Goal: Communication & Community: Answer question/provide support

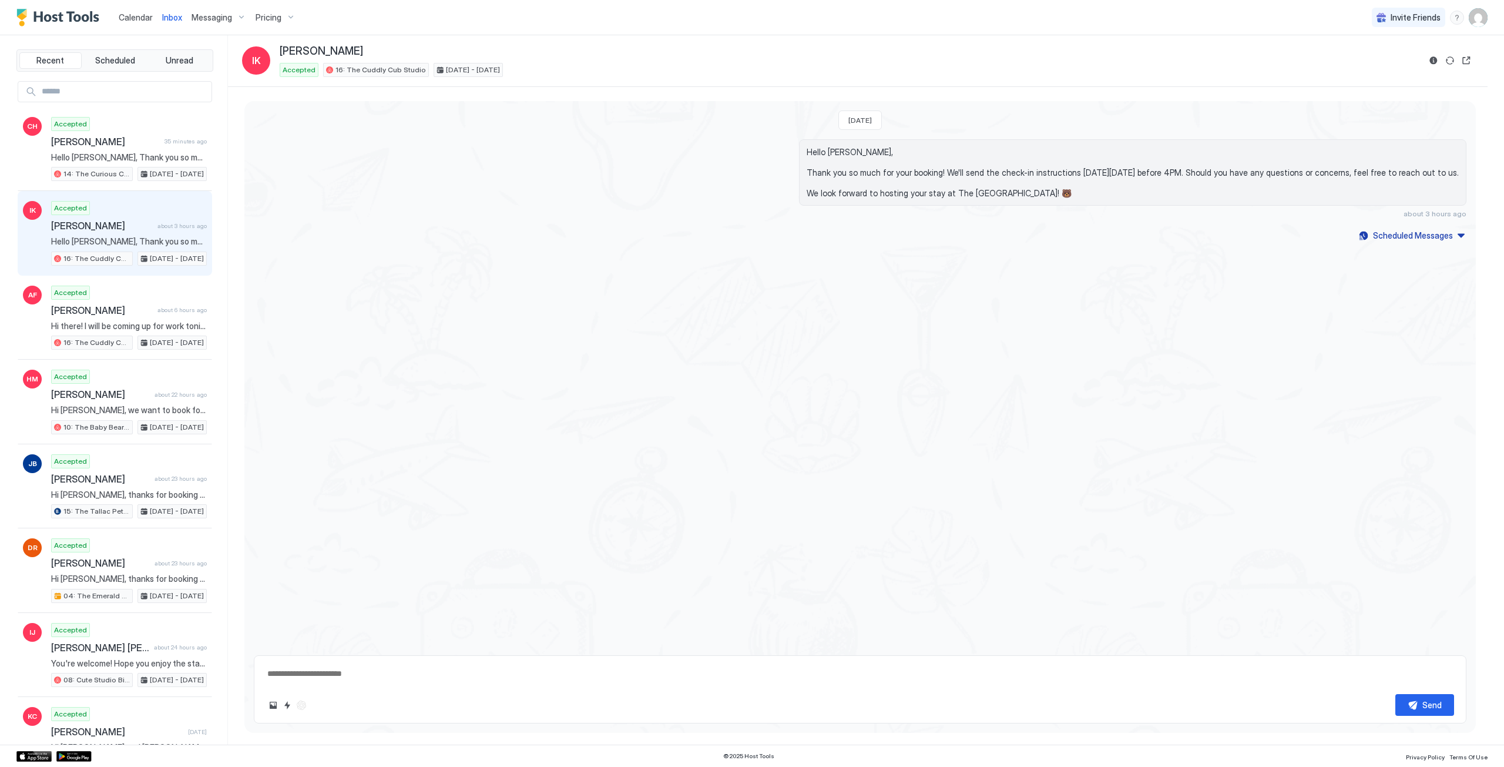
type textarea "*"
click at [112, 152] on span "Thank you!" at bounding box center [122, 157] width 142 height 11
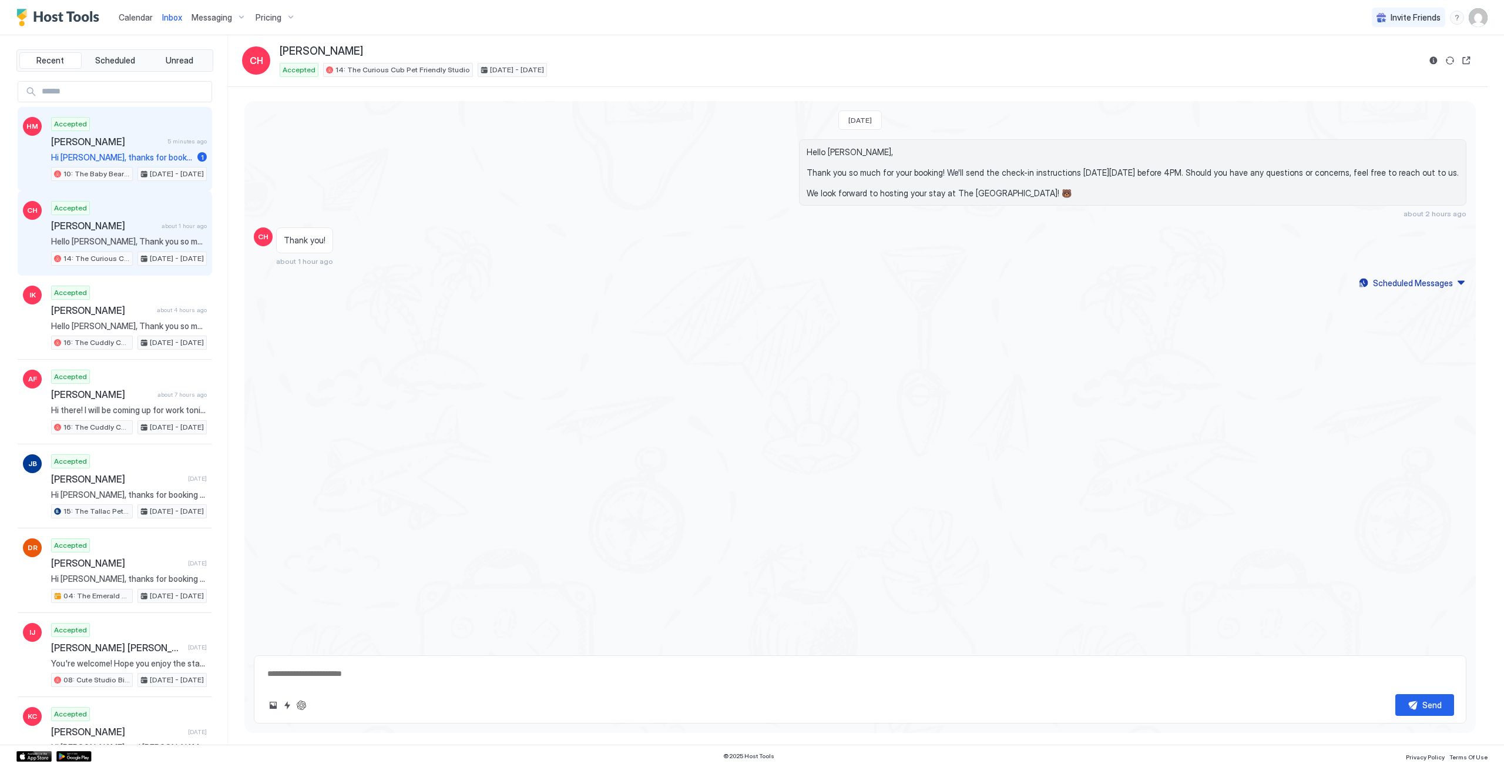
click at [116, 142] on span "[PERSON_NAME]" at bounding box center [107, 142] width 112 height 12
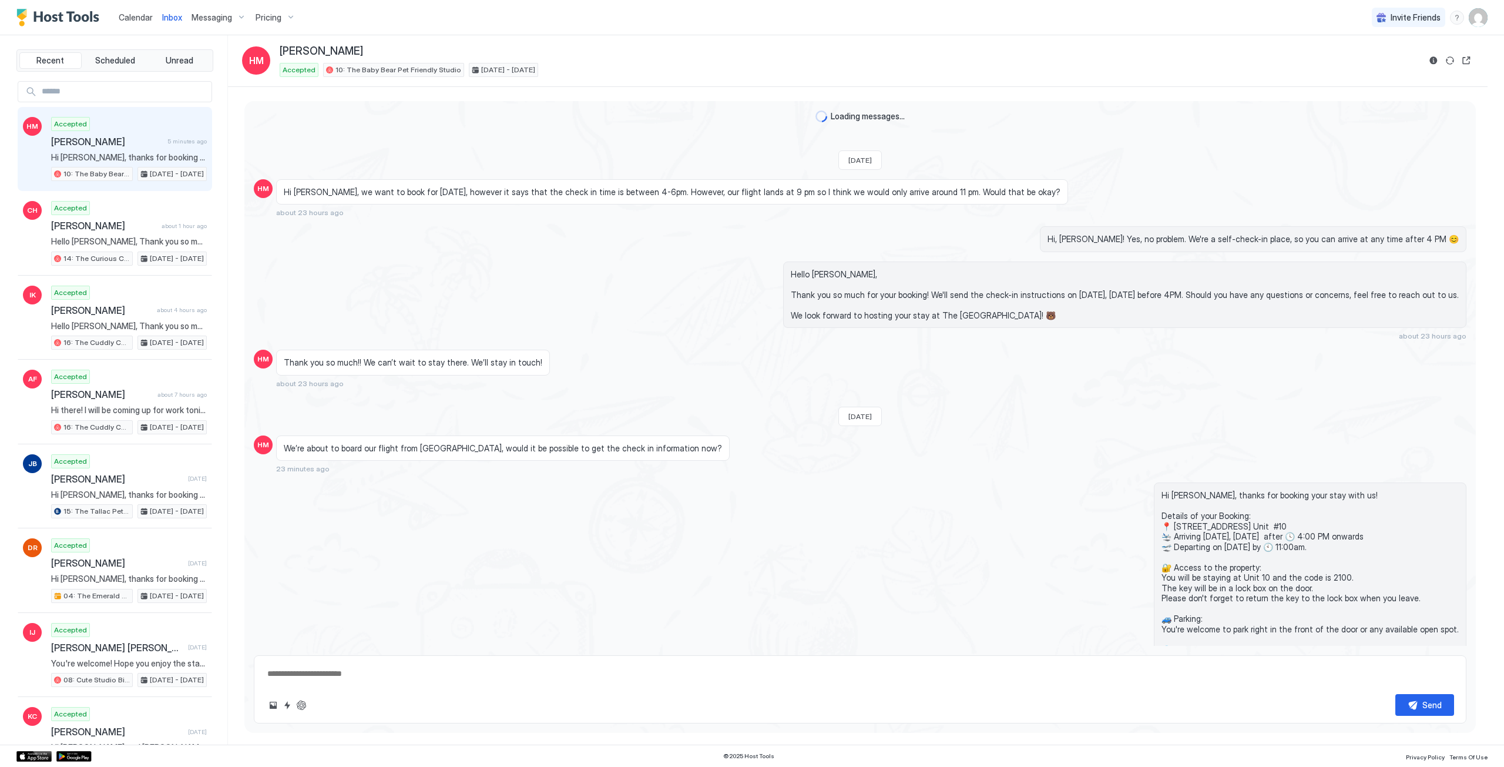
scroll to position [119, 0]
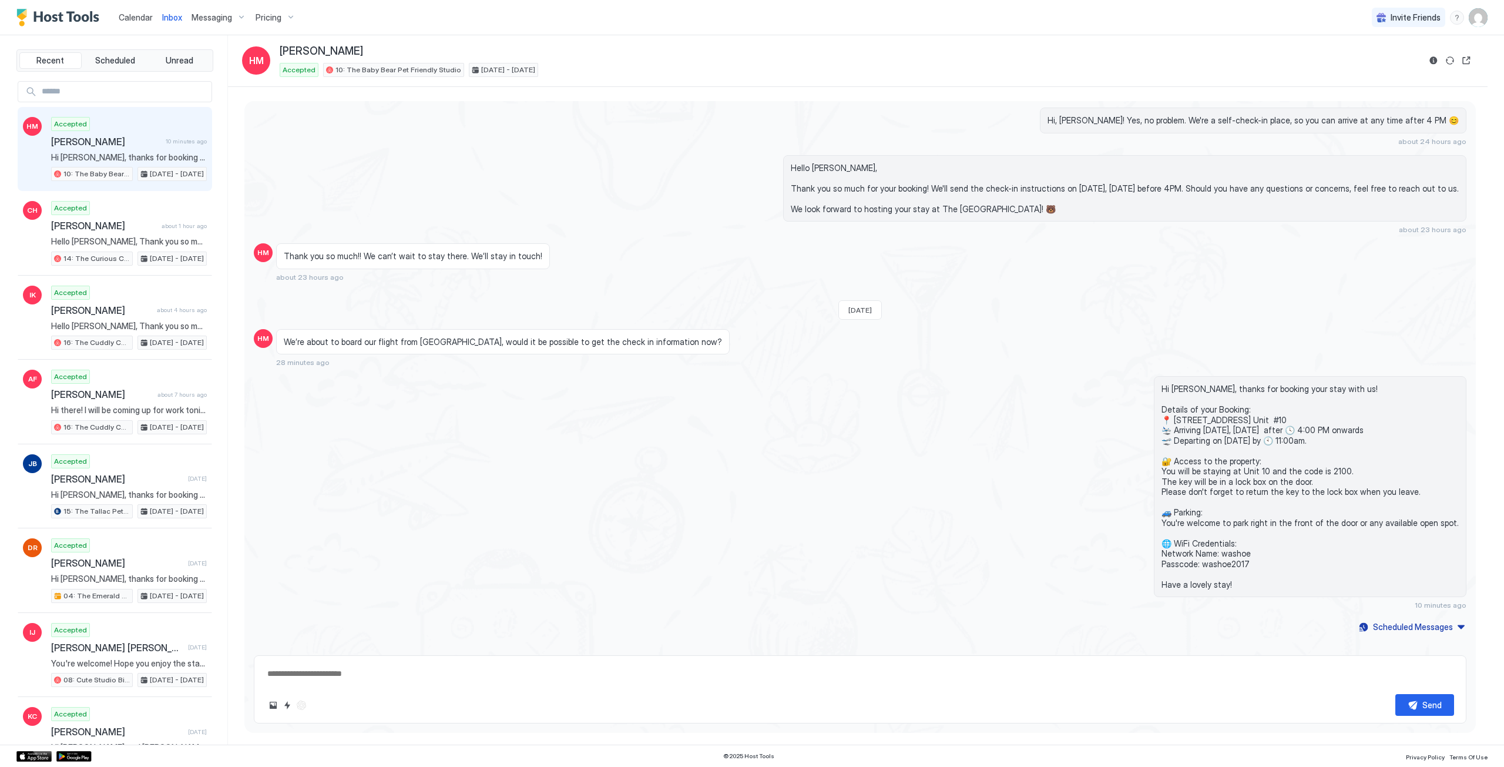
click at [278, 451] on div "Hi Hayden, thanks for booking your stay with us! Details of your Booking: 📍 751…" at bounding box center [860, 492] width 1213 height 233
click at [137, 389] on span "[PERSON_NAME]" at bounding box center [102, 394] width 102 height 12
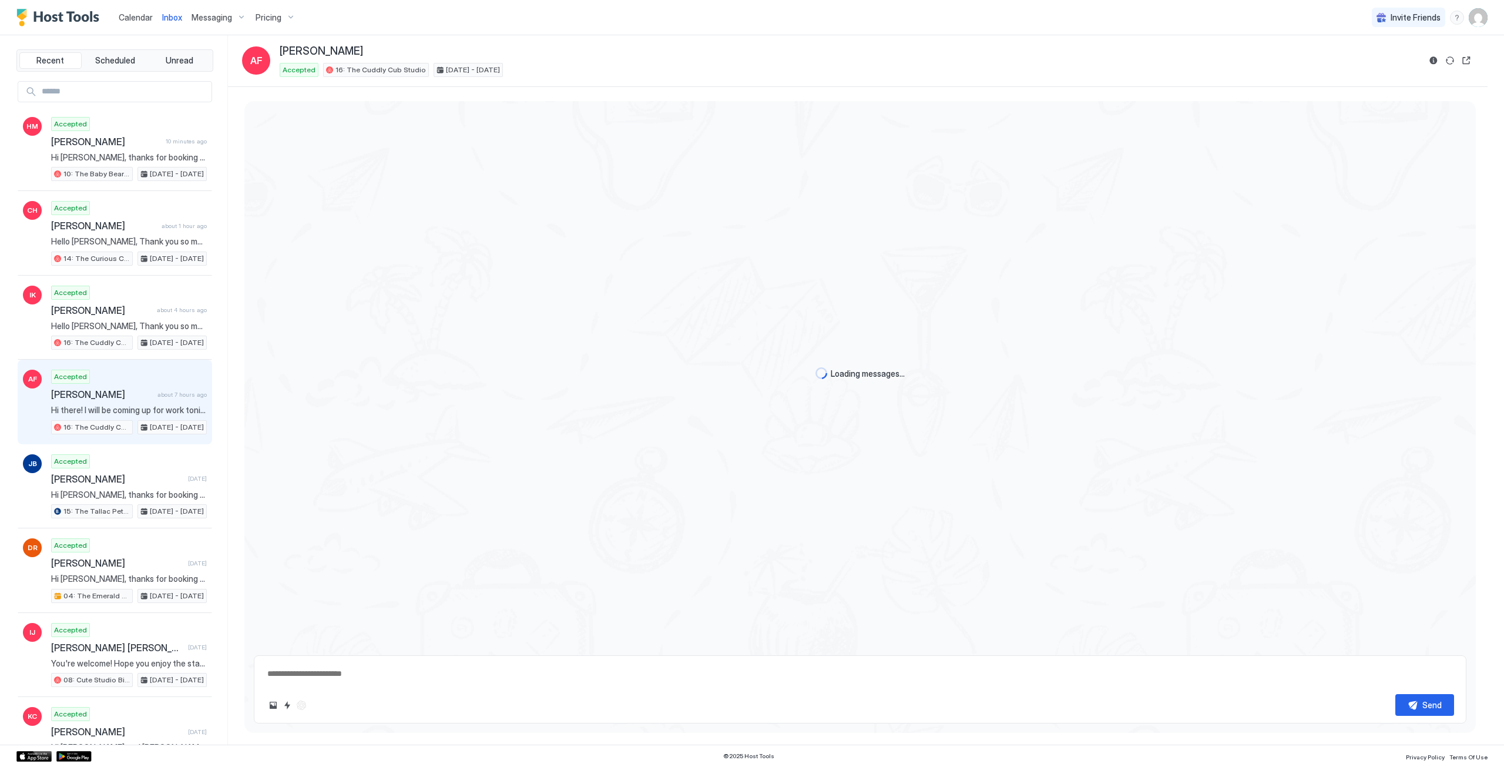
scroll to position [217, 0]
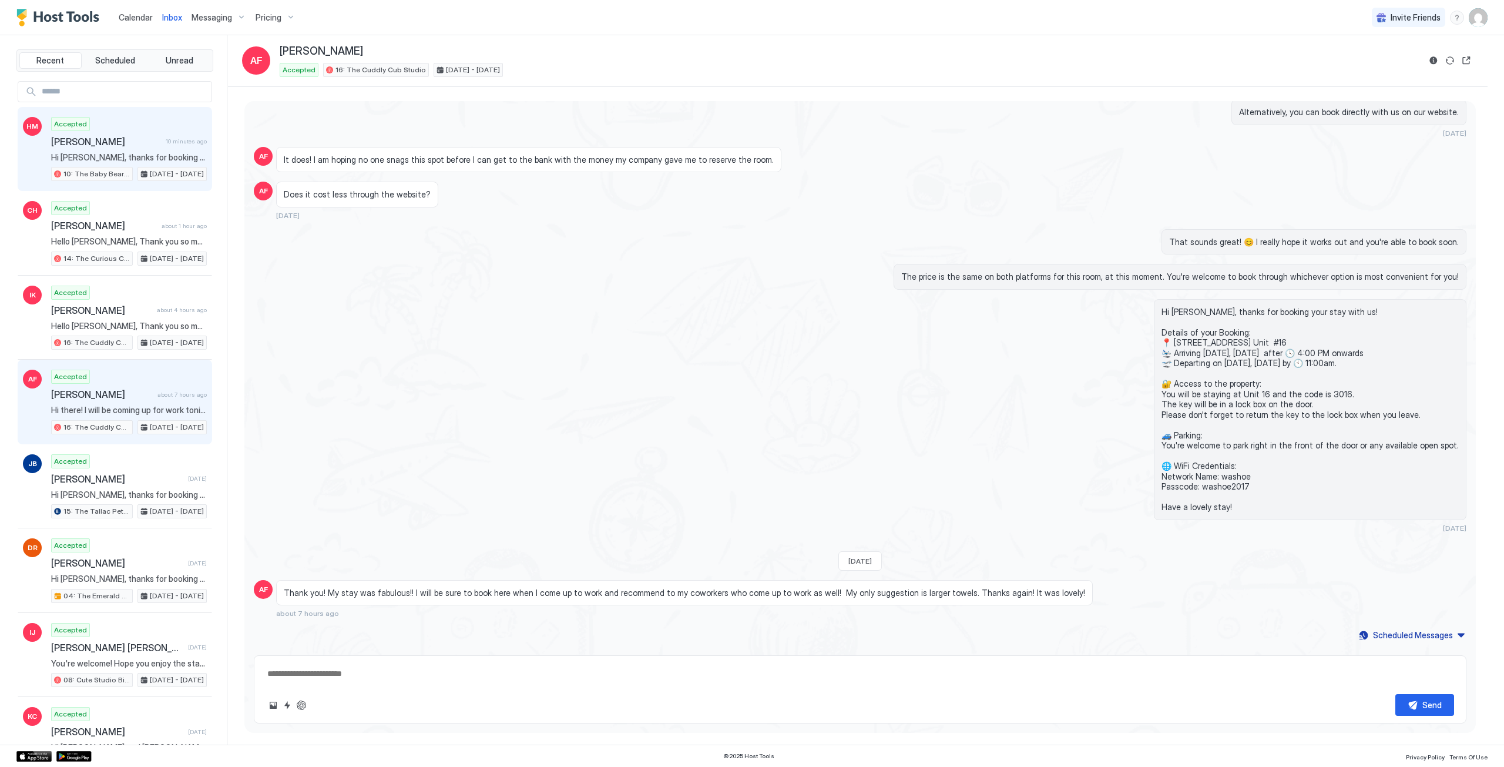
click at [98, 147] on div "Accepted Hayden Manby 10 minutes ago Hi Hayden, thanks for booking your stay wi…" at bounding box center [129, 149] width 156 height 65
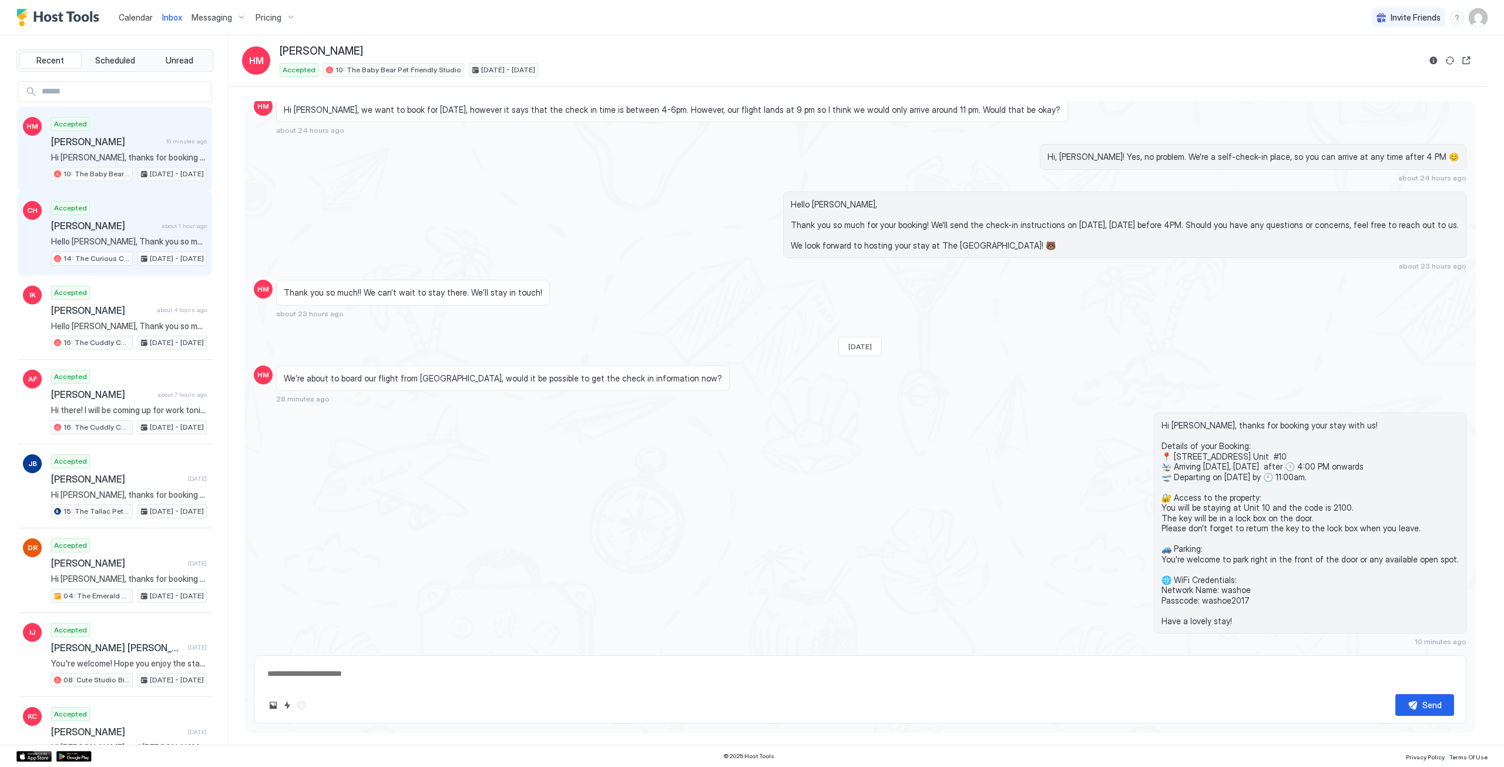
scroll to position [131, 0]
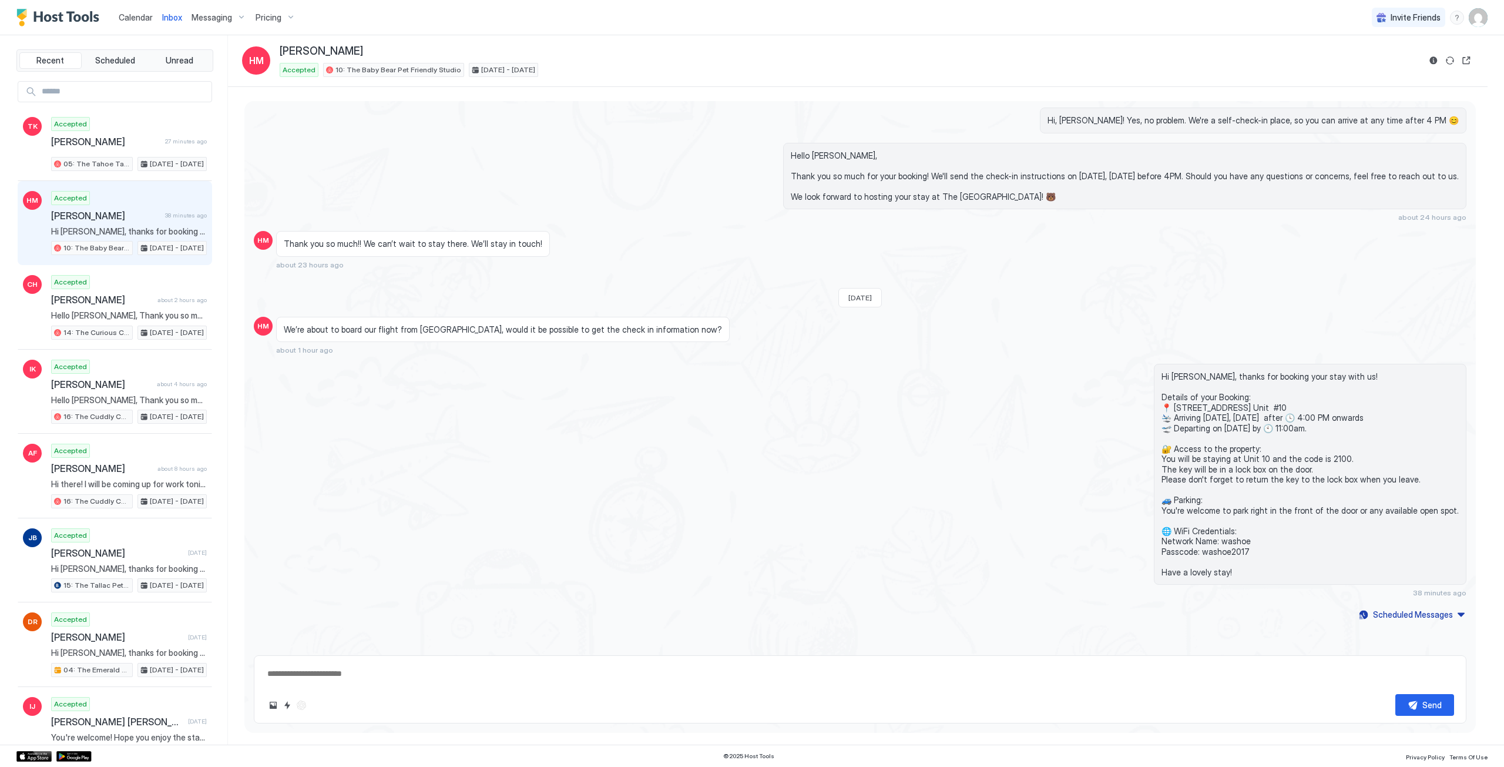
type textarea "*"
